Goal: Task Accomplishment & Management: Manage account settings

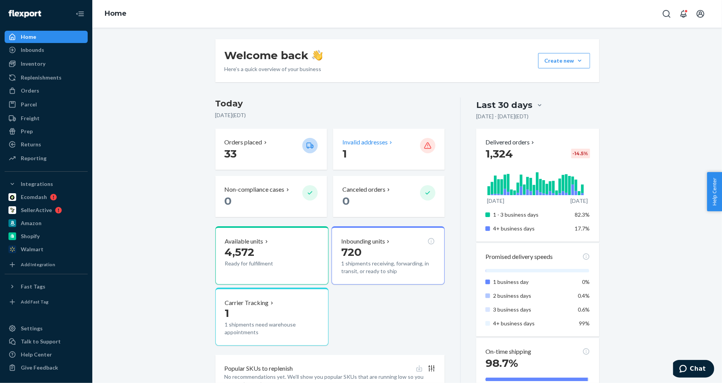
click at [366, 140] on p "Invalid addresses" at bounding box center [364, 142] width 45 height 9
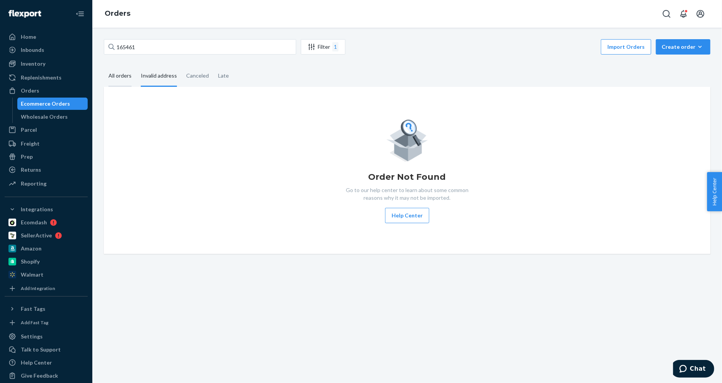
click at [123, 77] on div "All orders" at bounding box center [119, 76] width 23 height 21
click at [104, 66] on input "All orders" at bounding box center [104, 66] width 0 height 0
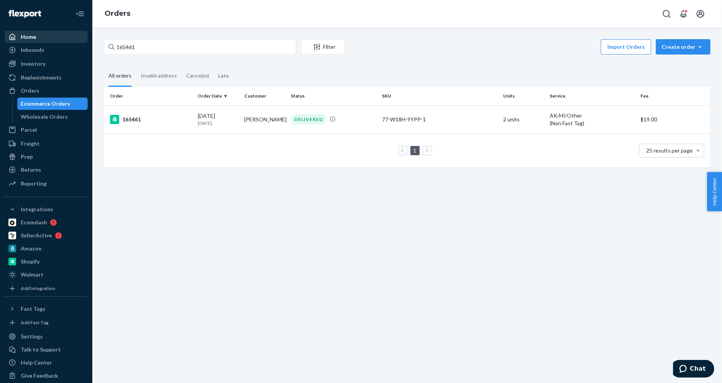
click at [31, 37] on div "Home" at bounding box center [28, 37] width 15 height 8
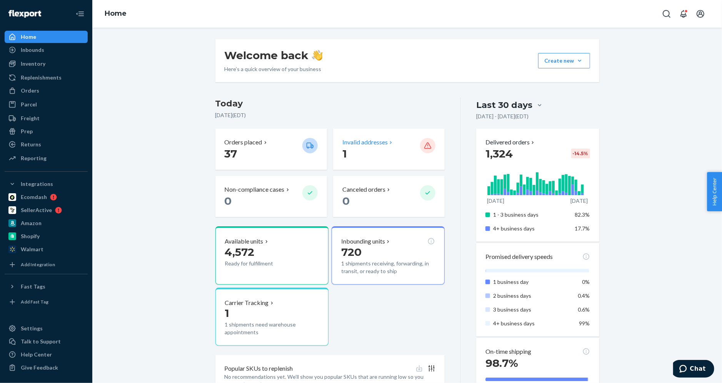
click at [378, 140] on p "Invalid addresses" at bounding box center [364, 142] width 45 height 9
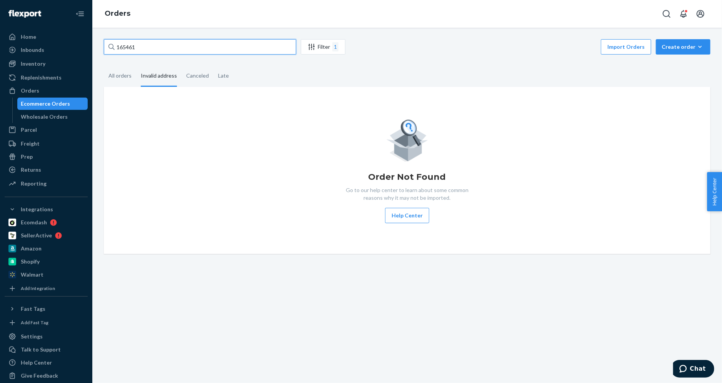
click at [145, 44] on input "165461" at bounding box center [200, 46] width 192 height 15
drag, startPoint x: 143, startPoint y: 45, endPoint x: 113, endPoint y: 50, distance: 30.4
click at [113, 50] on input "165461" at bounding box center [200, 46] width 192 height 15
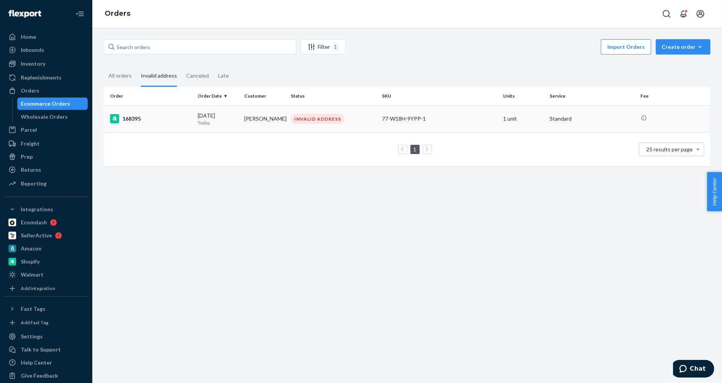
click at [255, 119] on td "[PERSON_NAME]" at bounding box center [264, 118] width 47 height 27
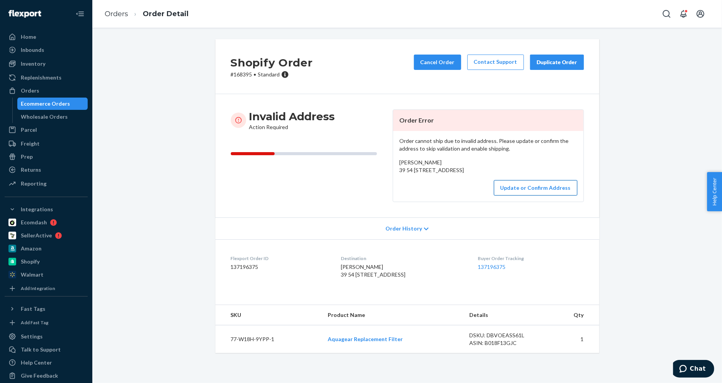
click at [529, 196] on button "Update or Confirm Address" at bounding box center [535, 187] width 83 height 15
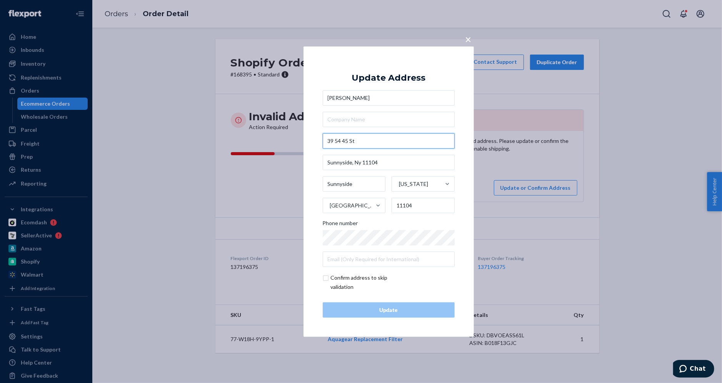
drag, startPoint x: 360, startPoint y: 142, endPoint x: 320, endPoint y: 142, distance: 40.0
click at [320, 142] on div "× Update Address [PERSON_NAME] 39 [STREET_ADDRESS][US_STATE] Phone number Confi…" at bounding box center [388, 191] width 170 height 291
drag, startPoint x: 357, startPoint y: 140, endPoint x: 325, endPoint y: 139, distance: 31.9
click at [325, 139] on input "39 54 45 St" at bounding box center [389, 140] width 132 height 15
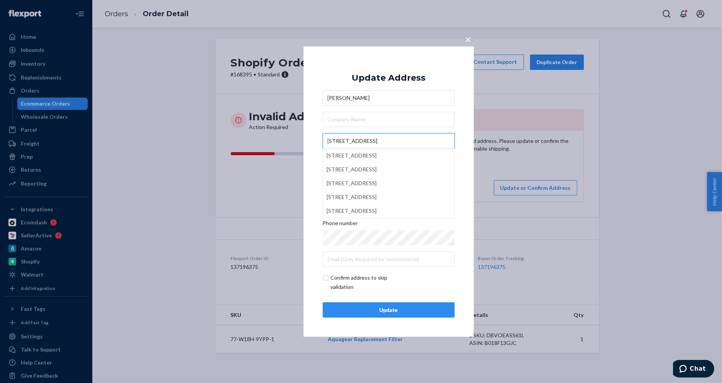
type input "[STREET_ADDRESS]"
click at [463, 167] on div "× Update Address [PERSON_NAME] [STREET_ADDRESS] [STREET_ADDRESS][GEOGRAPHIC_DAT…" at bounding box center [388, 191] width 170 height 291
click at [386, 142] on input "[STREET_ADDRESS]" at bounding box center [389, 140] width 132 height 15
click at [390, 310] on div "Update" at bounding box center [388, 310] width 119 height 8
